Goal: Transaction & Acquisition: Purchase product/service

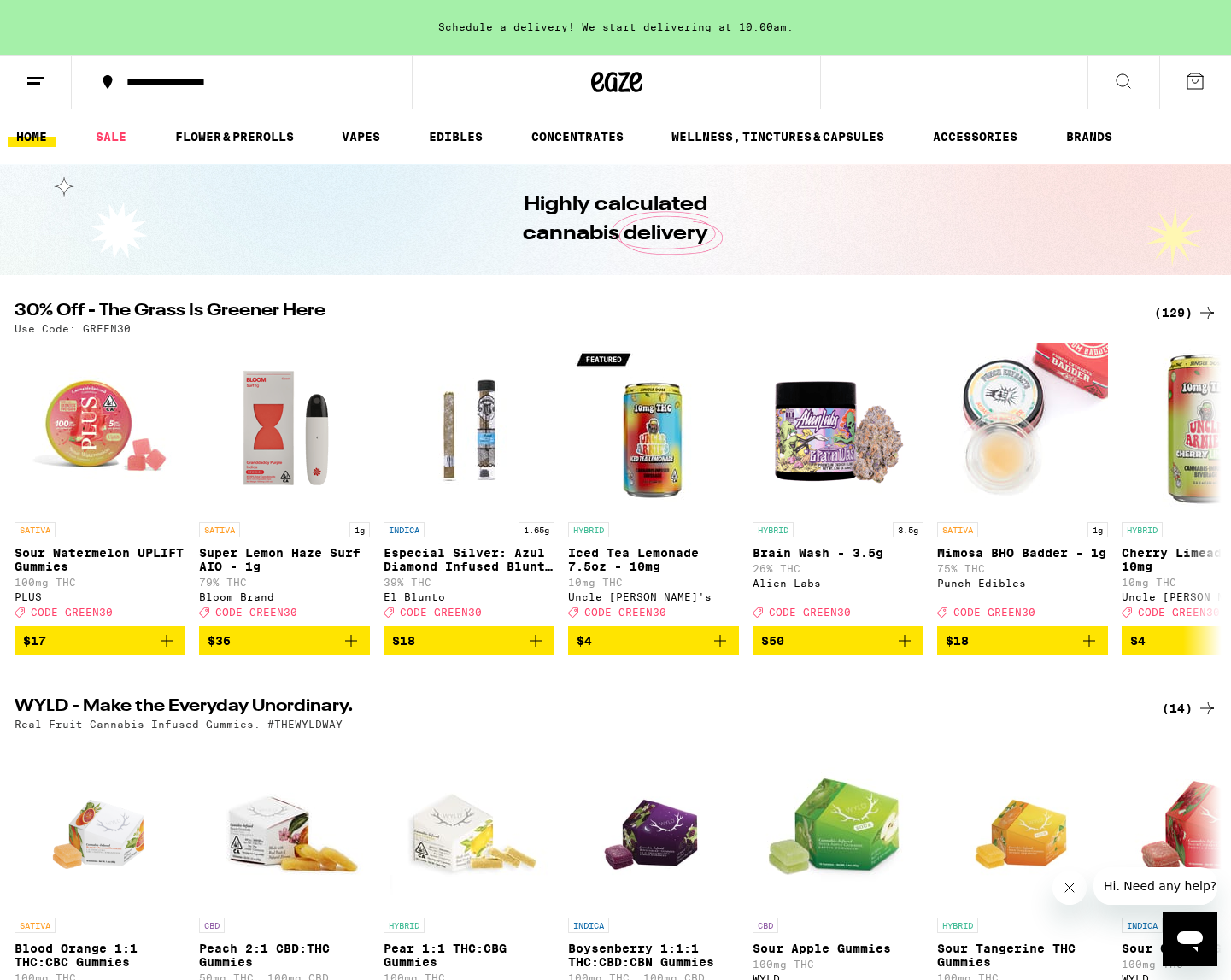
drag, startPoint x: 1069, startPoint y: 883, endPoint x: 1052, endPoint y: 886, distance: 17.3
click at [1069, 883] on icon "Close message from company" at bounding box center [1069, 888] width 13 height 13
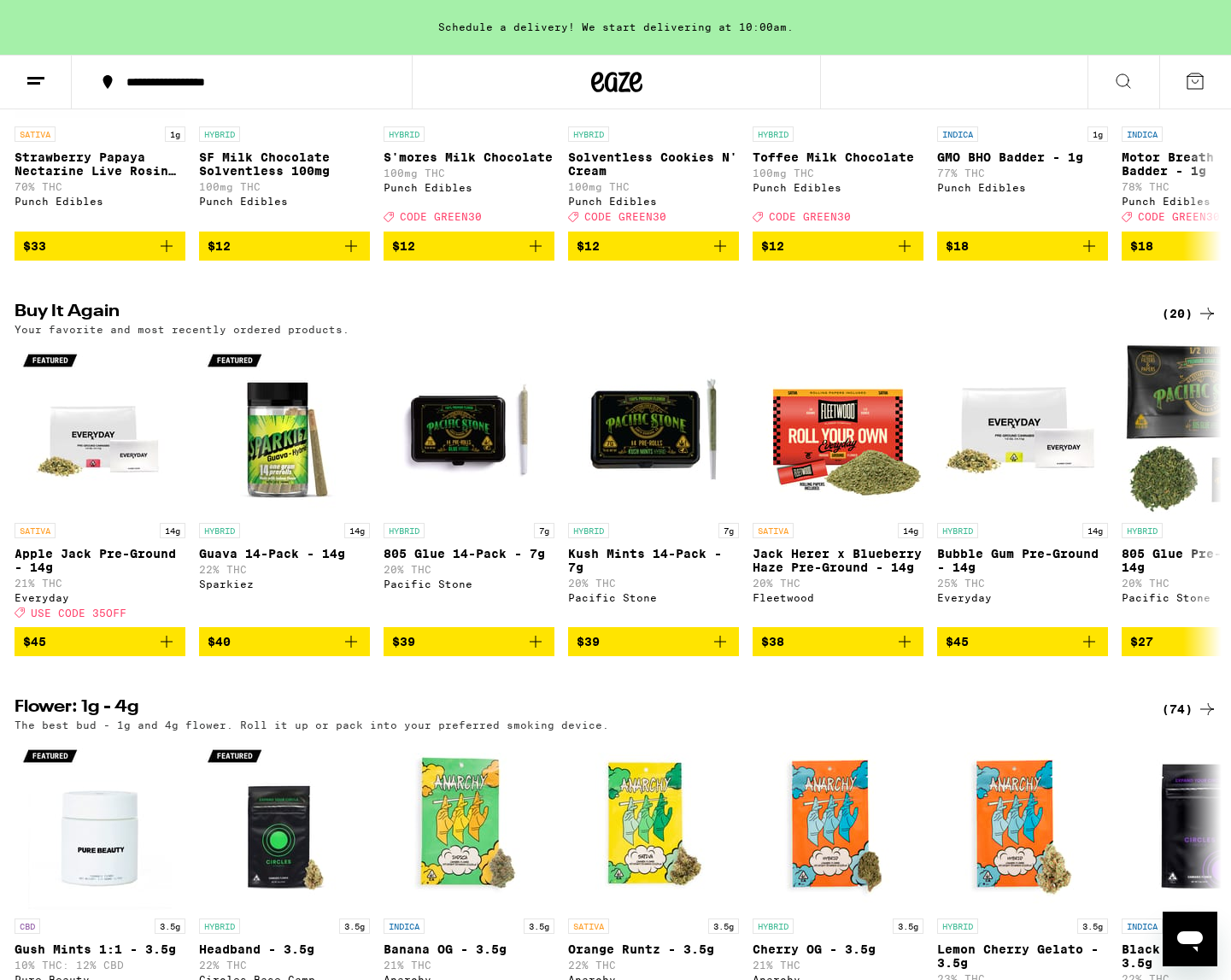
click at [1175, 324] on div "(20)" at bounding box center [1189, 313] width 56 height 21
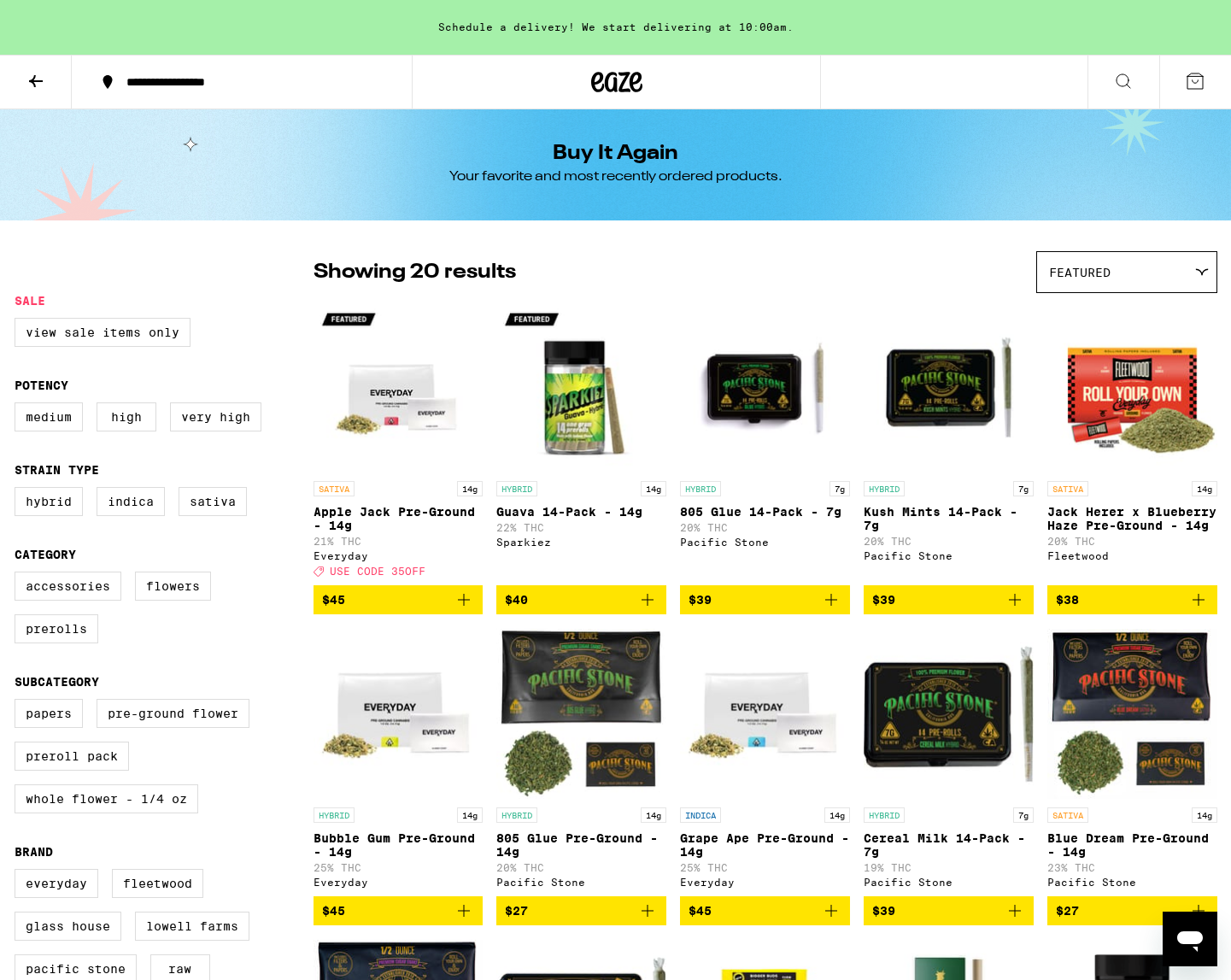
click at [27, 90] on icon at bounding box center [36, 81] width 21 height 21
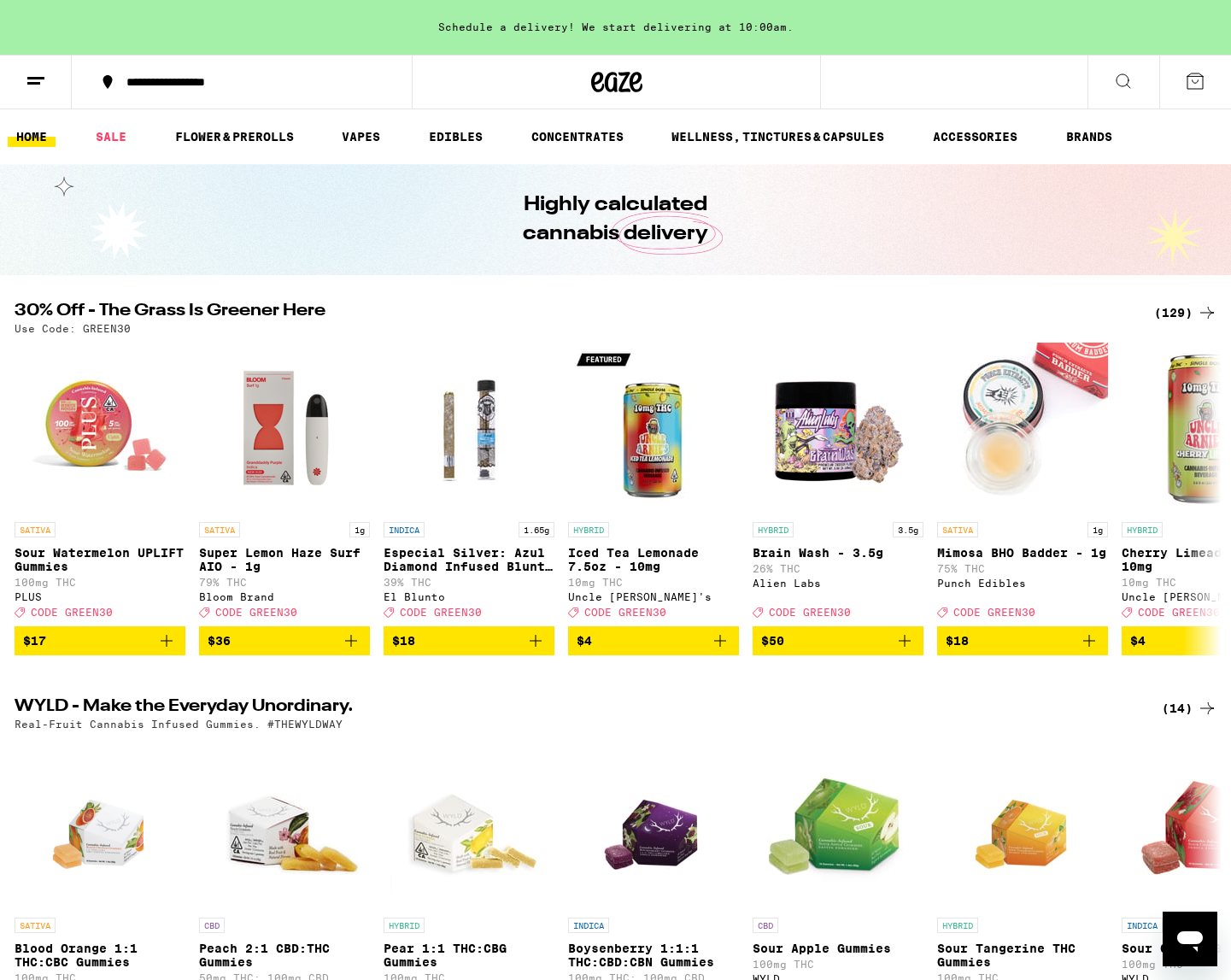
click at [1166, 307] on div "(129)" at bounding box center [1185, 313] width 63 height 21
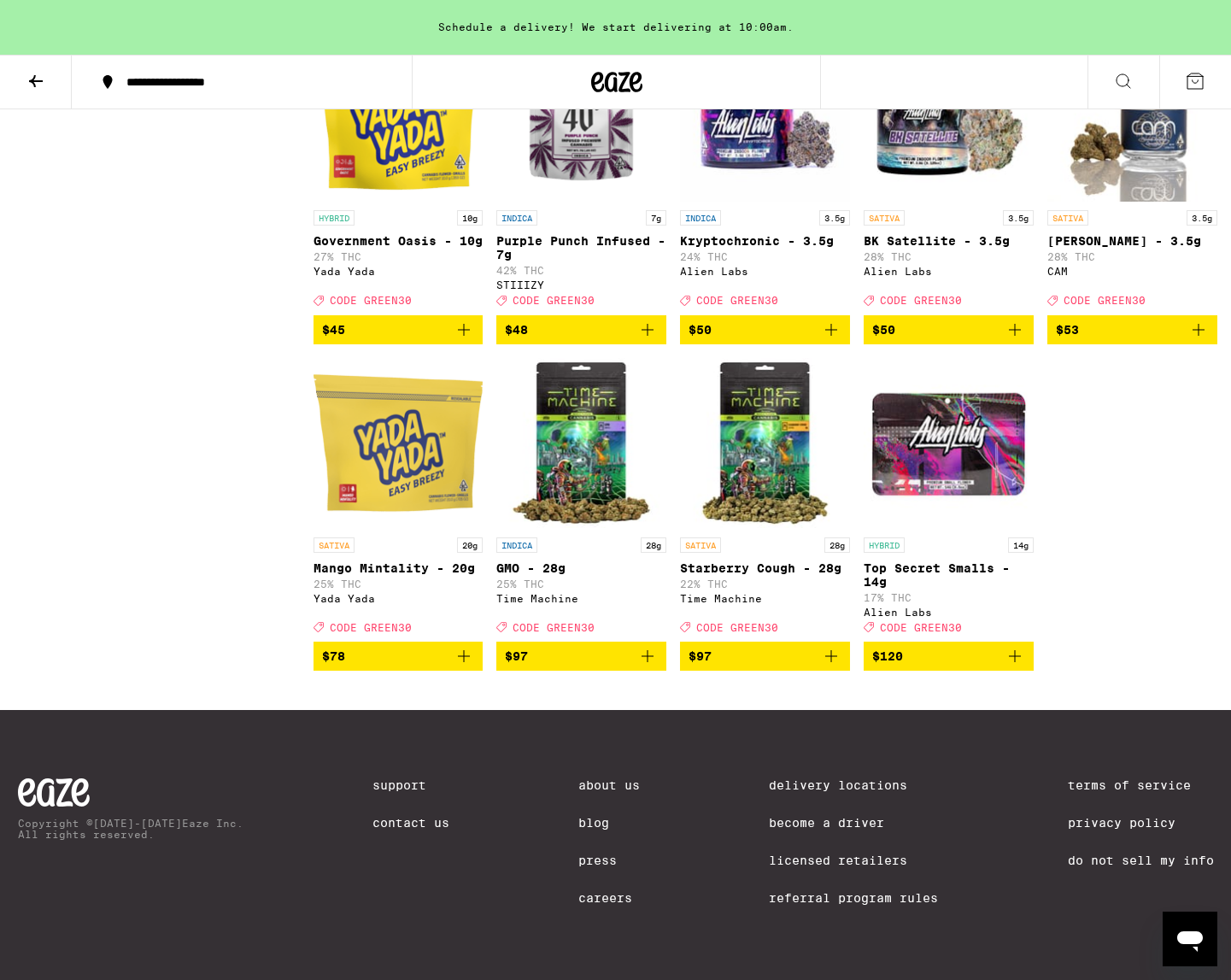
scroll to position [8255, 0]
